Goal: Use online tool/utility: Utilize a website feature to perform a specific function

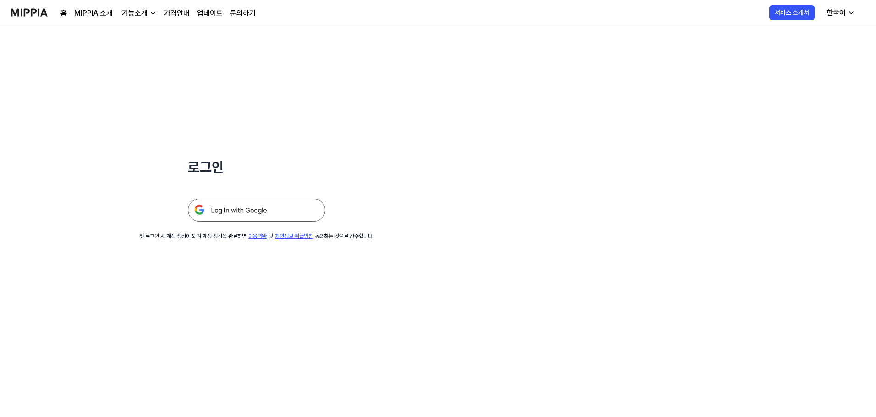
click at [241, 207] on img at bounding box center [256, 210] width 137 height 23
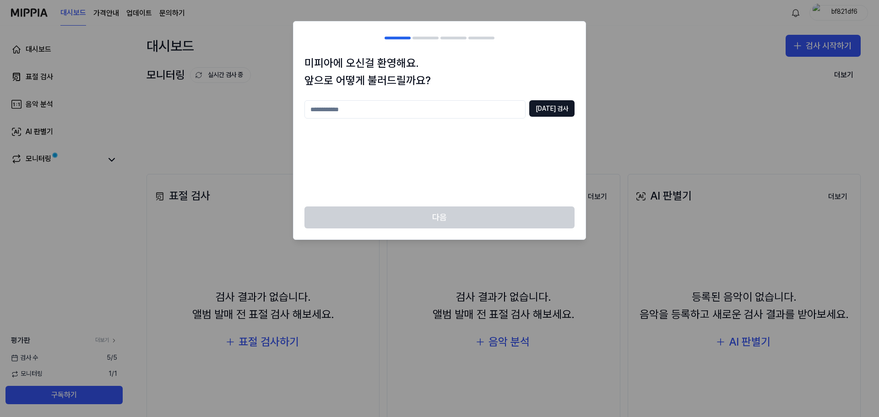
click at [336, 108] on input "text" at bounding box center [415, 109] width 221 height 18
type input "*******"
drag, startPoint x: 578, startPoint y: 99, endPoint x: 562, endPoint y: 100, distance: 15.6
click at [573, 100] on div "미피아에 오신걸 환영해요. 앞으로 어떻게 불러드릴까요? ******* [DATE] 검사" at bounding box center [440, 131] width 292 height 153
click at [562, 100] on div "미피아에 오신걸 환영해요. 앞으로 어떻게 불러드릴까요? ******* [DATE] 검사" at bounding box center [440, 131] width 292 height 153
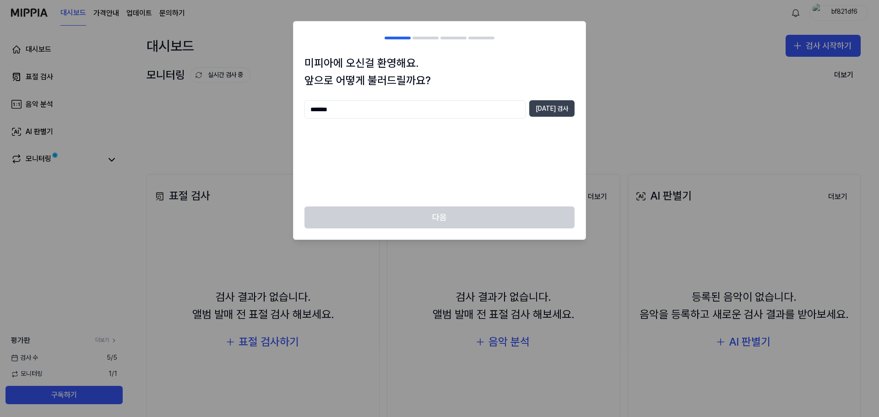
click at [557, 104] on button "[DATE] 검사" at bounding box center [551, 108] width 45 height 16
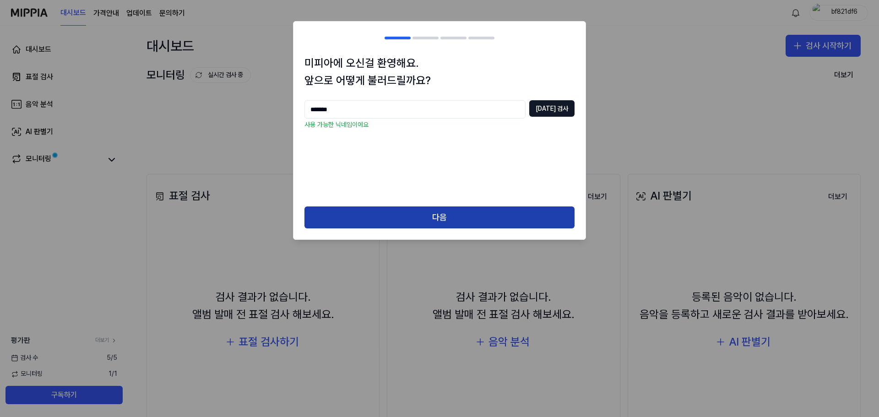
click at [483, 214] on button "다음" at bounding box center [440, 218] width 270 height 22
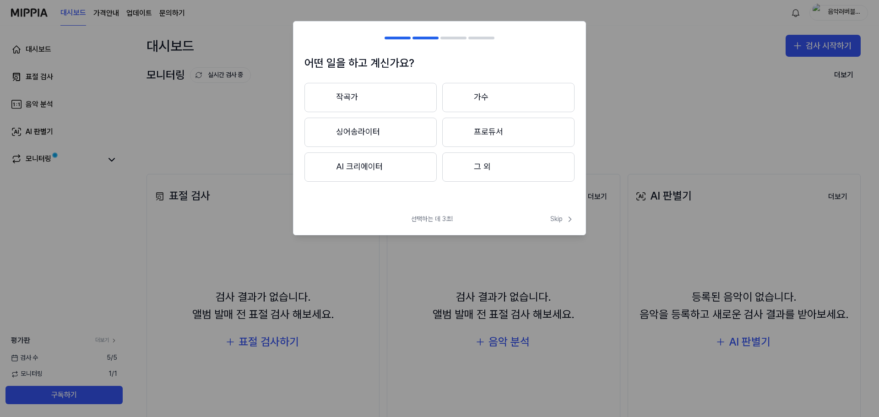
click at [392, 98] on button "작곡가" at bounding box center [371, 97] width 132 height 29
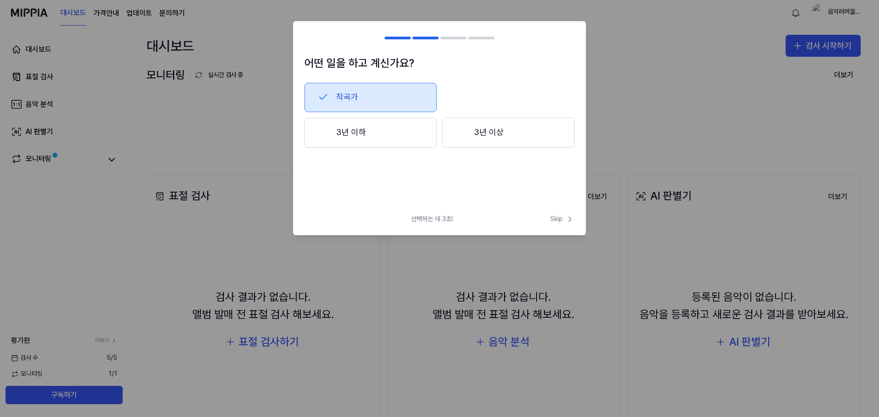
click at [414, 134] on button "3년 이하" at bounding box center [371, 133] width 132 height 30
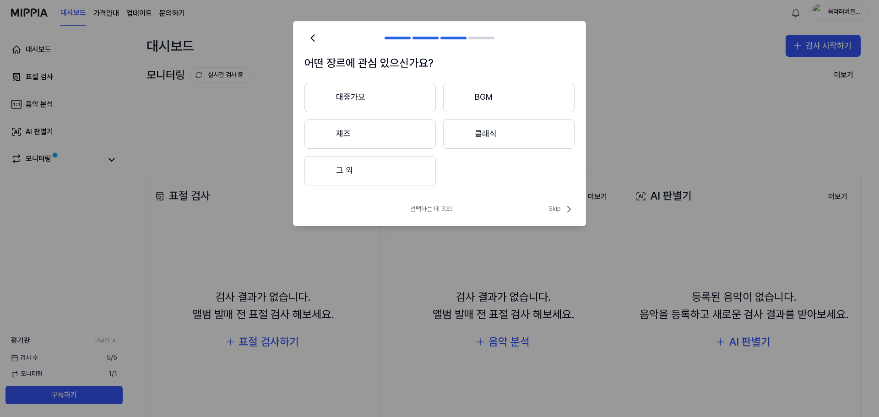
click at [392, 169] on button "그 외" at bounding box center [370, 170] width 131 height 29
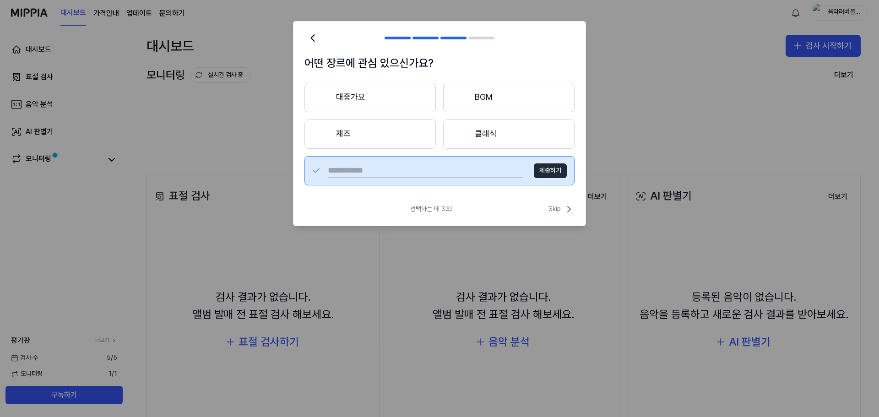
click at [552, 174] on button "제출하기" at bounding box center [550, 171] width 33 height 15
click at [489, 103] on button "BGM" at bounding box center [508, 97] width 131 height 29
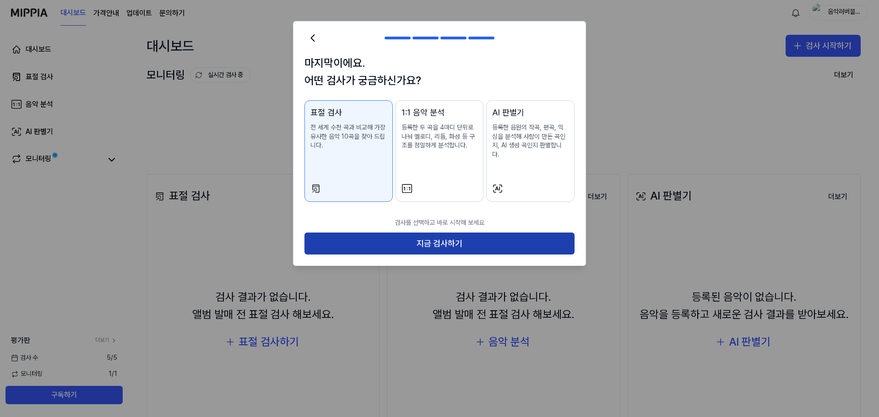
click at [534, 233] on button "지금 검사하기" at bounding box center [440, 244] width 270 height 22
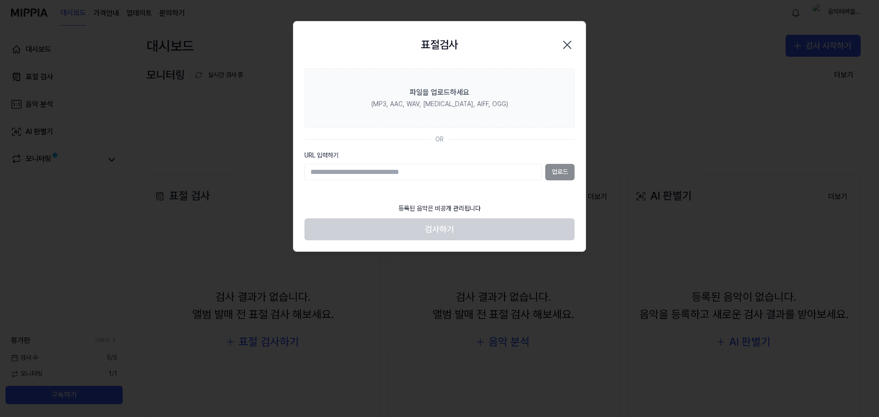
click at [570, 161] on div "URL 입력하기 업로드" at bounding box center [440, 165] width 270 height 29
click at [563, 171] on div "업로드" at bounding box center [440, 172] width 270 height 16
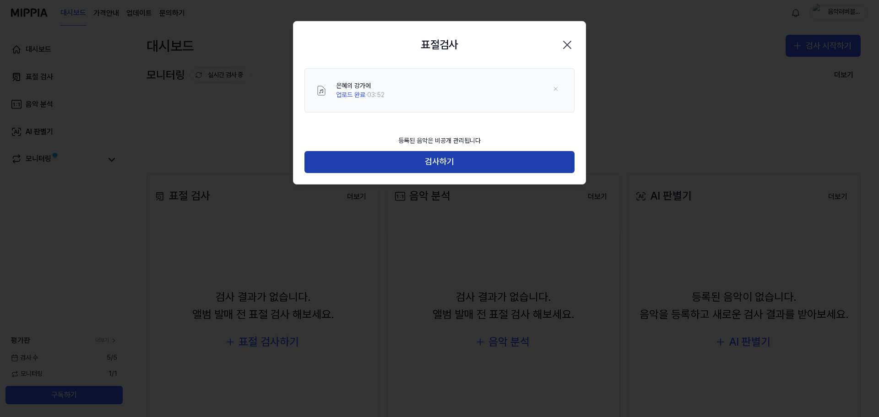
click at [425, 155] on button "검사하기" at bounding box center [440, 162] width 270 height 22
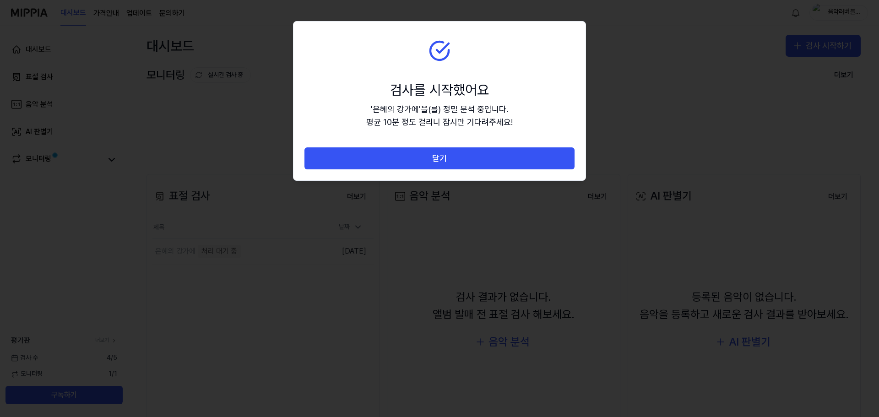
click at [425, 155] on button "닫기" at bounding box center [440, 158] width 270 height 22
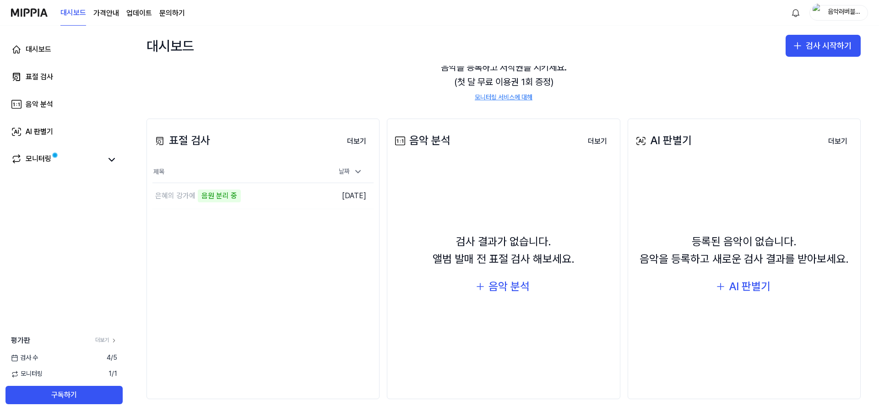
scroll to position [56, 0]
click at [296, 196] on td "은혜의 강가에 악보 분석 중 이동하기" at bounding box center [236, 196] width 166 height 26
click at [305, 193] on button "이동하기" at bounding box center [301, 195] width 33 height 15
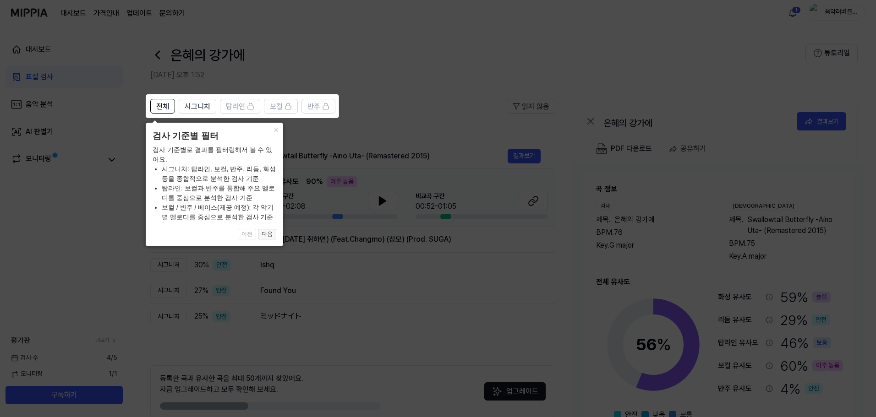
click at [265, 234] on button "다음" at bounding box center [267, 234] width 18 height 11
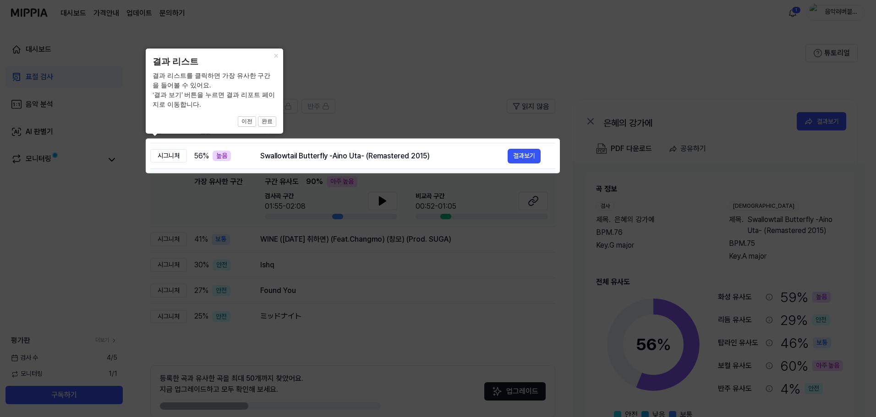
click at [352, 58] on icon at bounding box center [439, 208] width 879 height 417
